Goal: Obtain resource: Download file/media

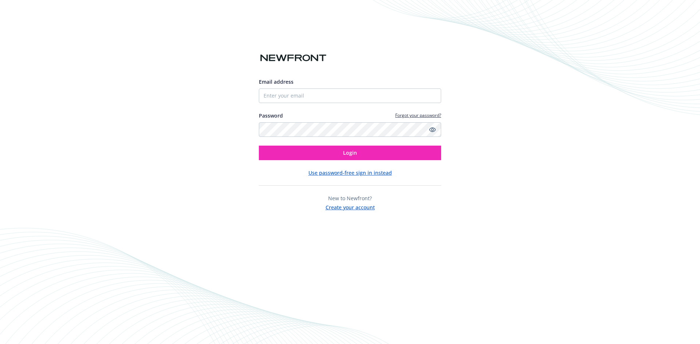
click at [314, 95] on input "Email address" at bounding box center [350, 96] width 182 height 15
type input "[PERSON_NAME][EMAIL_ADDRESS][PERSON_NAME][DOMAIN_NAME]"
click at [259, 146] on button "Login" at bounding box center [350, 153] width 182 height 15
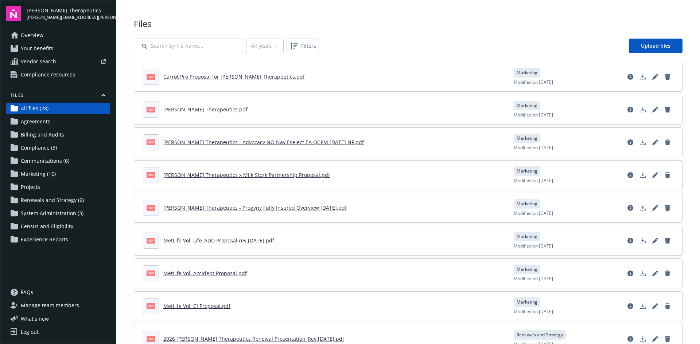
click at [238, 240] on link "MetLife Vol. Life_ADD Proposal rev.9.12.25.pdf" at bounding box center [218, 240] width 111 height 7
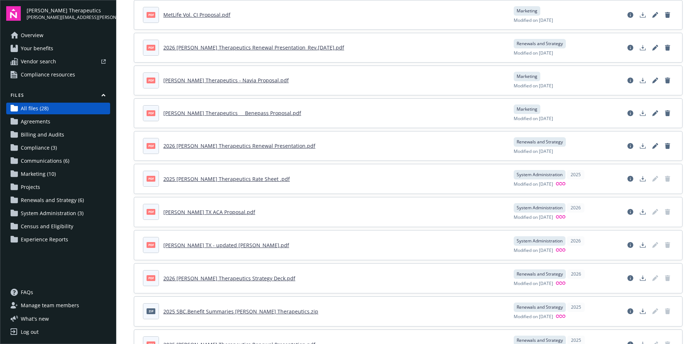
scroll to position [328, 0]
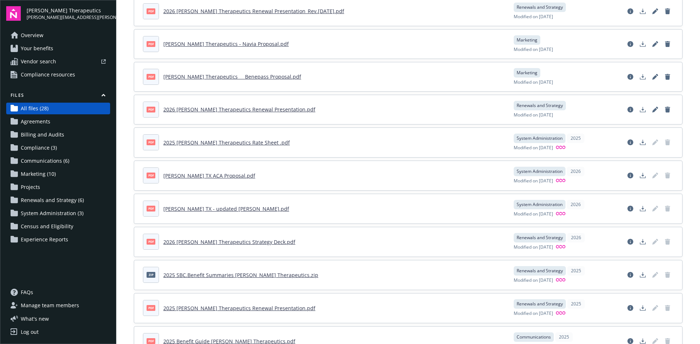
click at [242, 139] on div "2025 Vera Therapeutics Rate Sheet .pdf" at bounding box center [226, 143] width 126 height 8
click at [241, 144] on link "2025 Vera Therapeutics Rate Sheet .pdf" at bounding box center [226, 142] width 126 height 7
